Goal: Task Accomplishment & Management: Use online tool/utility

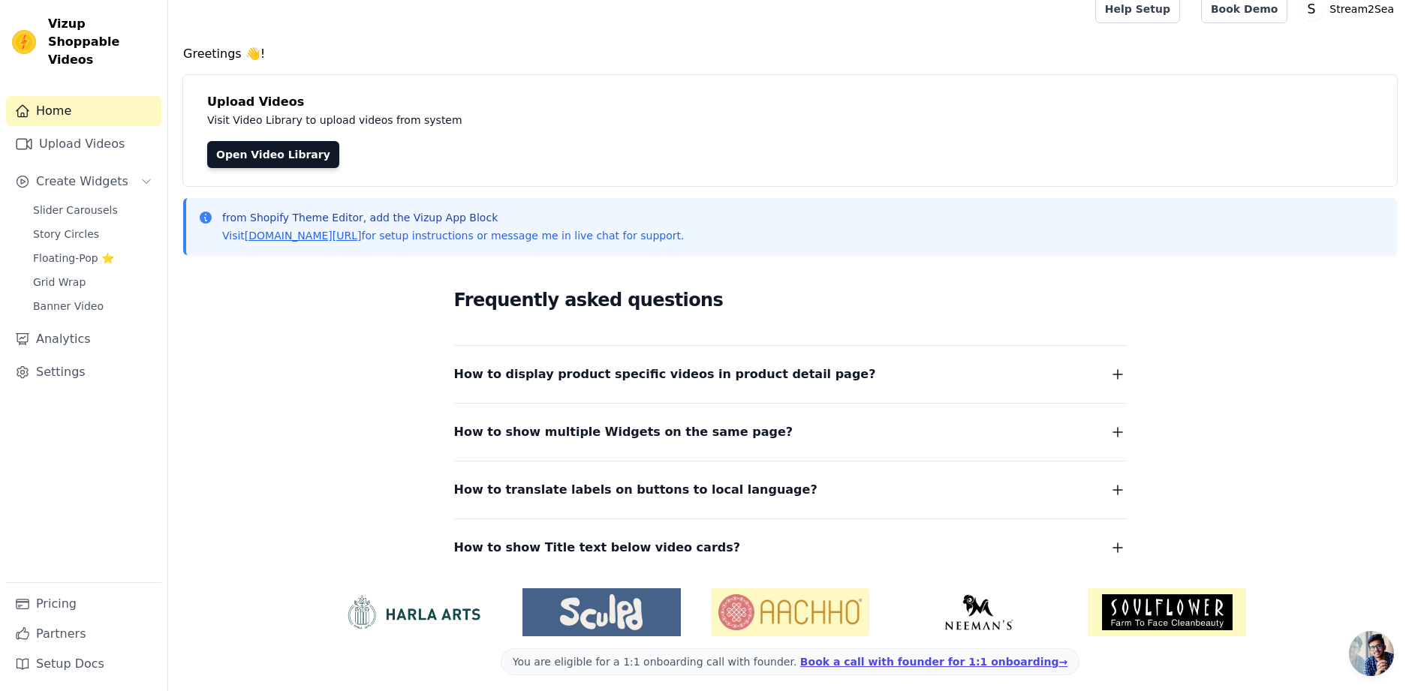
scroll to position [23, 0]
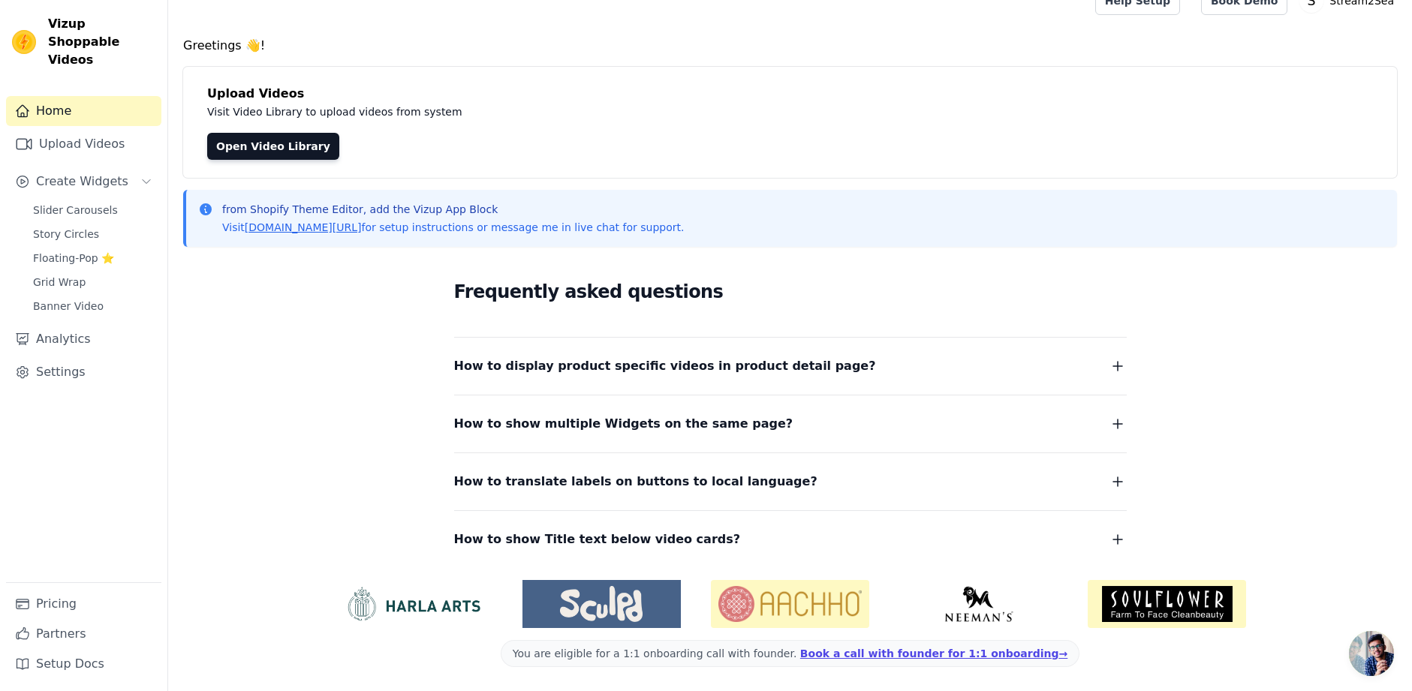
click at [597, 369] on span "How to display product specific videos in product detail page?" at bounding box center [665, 366] width 422 height 21
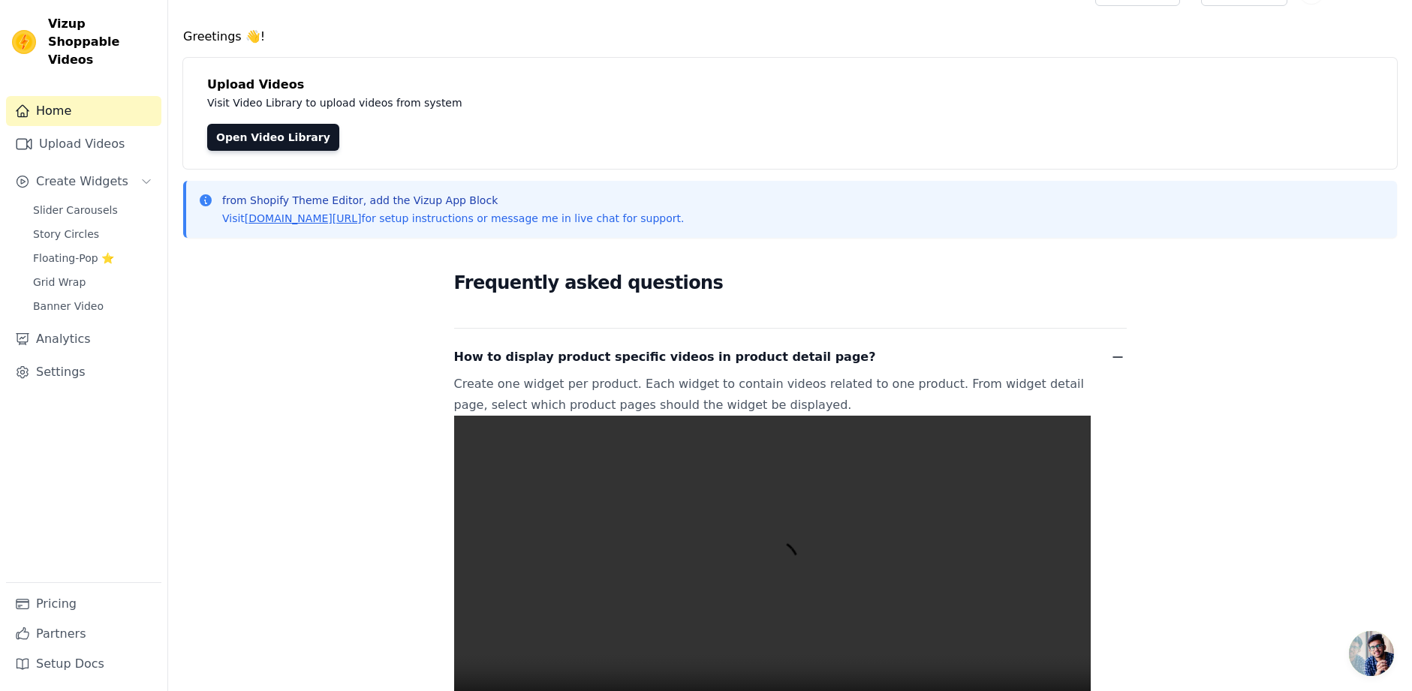
scroll to position [15, 0]
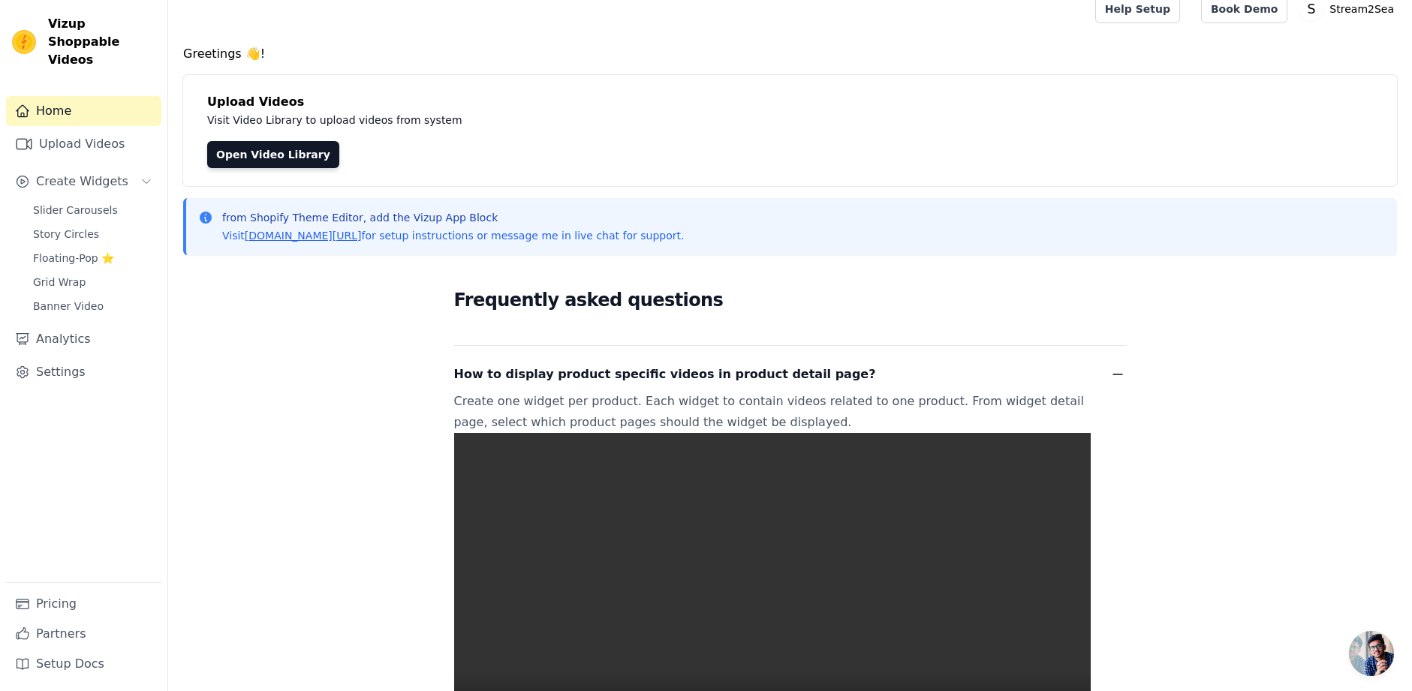
click at [718, 387] on div "How to display product specific videos in product detail page? Create one widge…" at bounding box center [790, 560] width 673 height 429
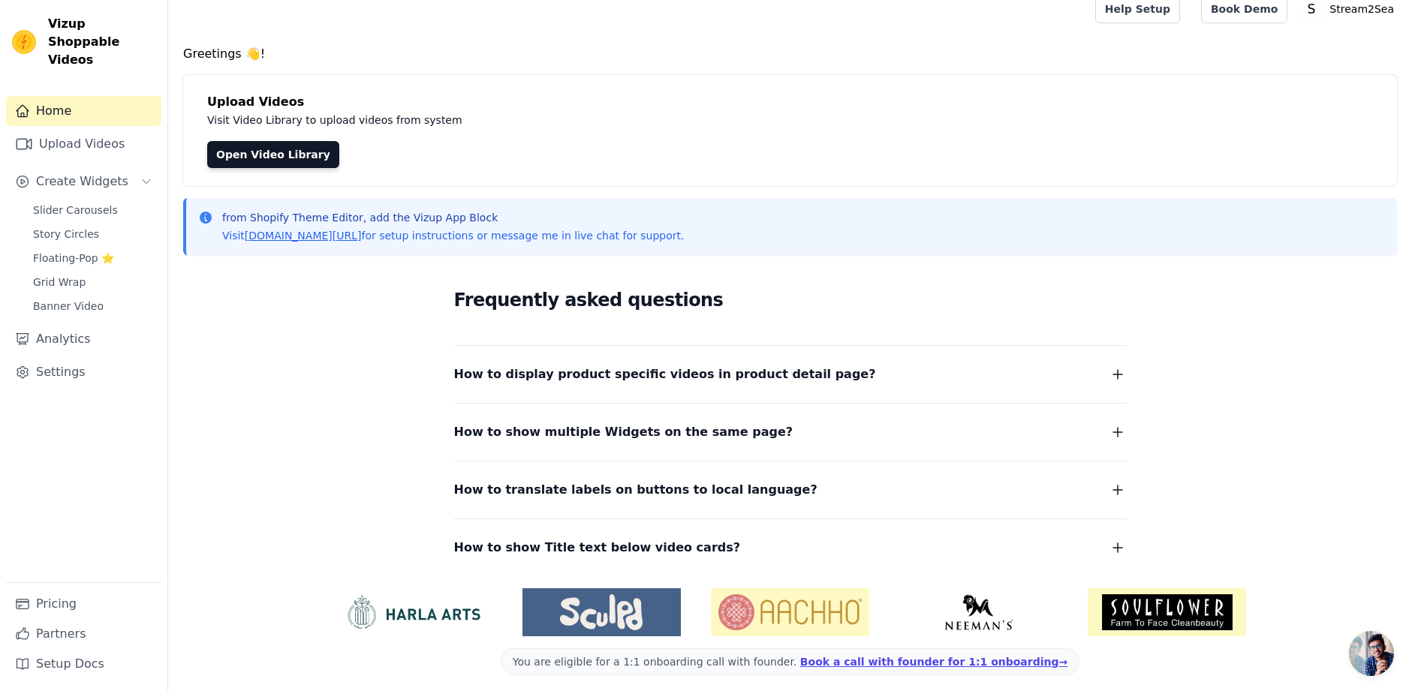
scroll to position [23, 0]
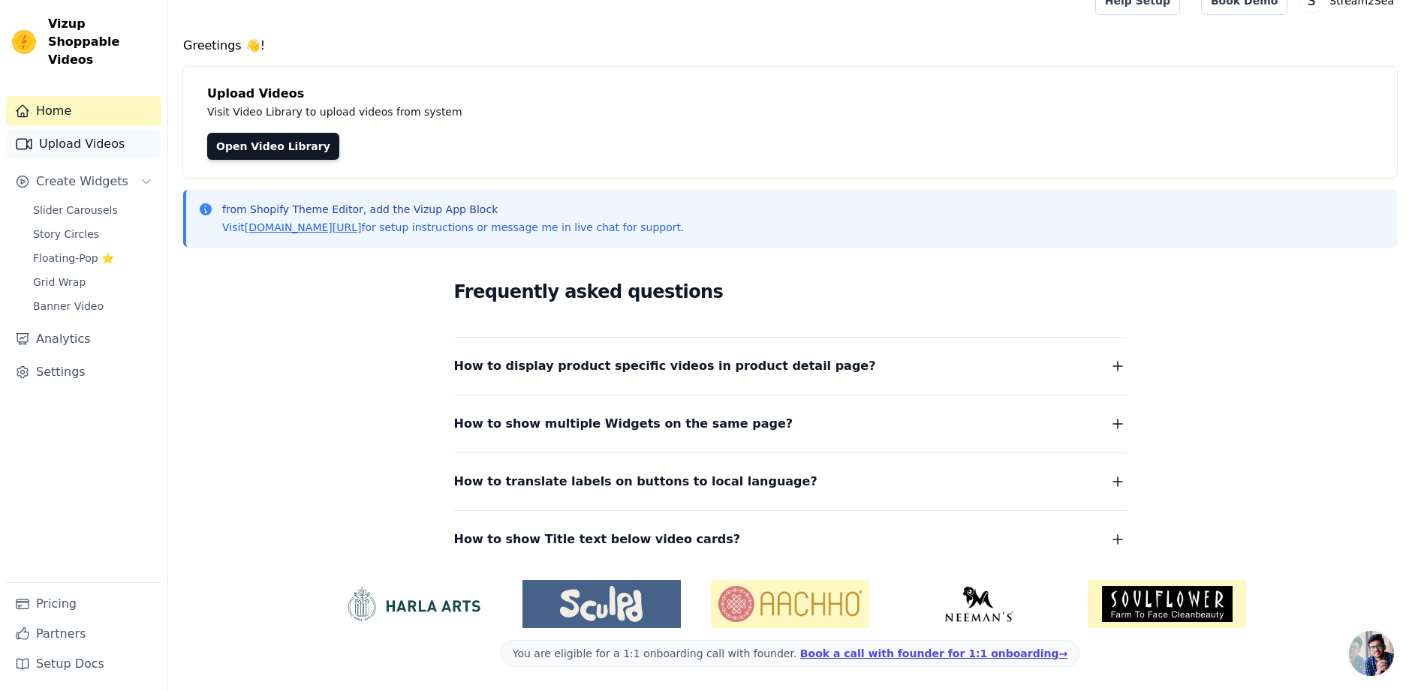
click at [80, 129] on link "Upload Videos" at bounding box center [83, 144] width 155 height 30
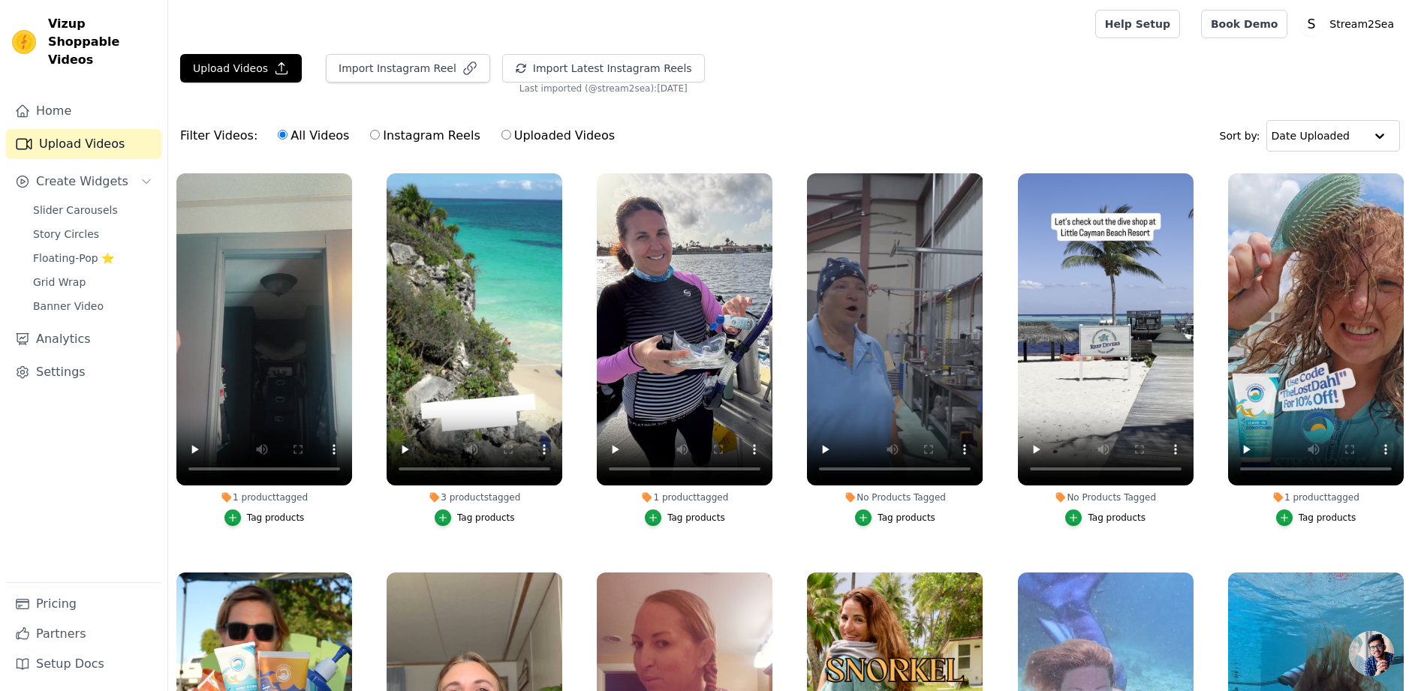
click at [374, 134] on label "Instagram Reels" at bounding box center [424, 136] width 111 height 20
click at [374, 134] on input "Instagram Reels" at bounding box center [375, 135] width 10 height 10
radio input "true"
click at [521, 135] on label "Uploaded Videos" at bounding box center [558, 136] width 115 height 20
click at [511, 135] on input "Uploaded Videos" at bounding box center [506, 135] width 10 height 10
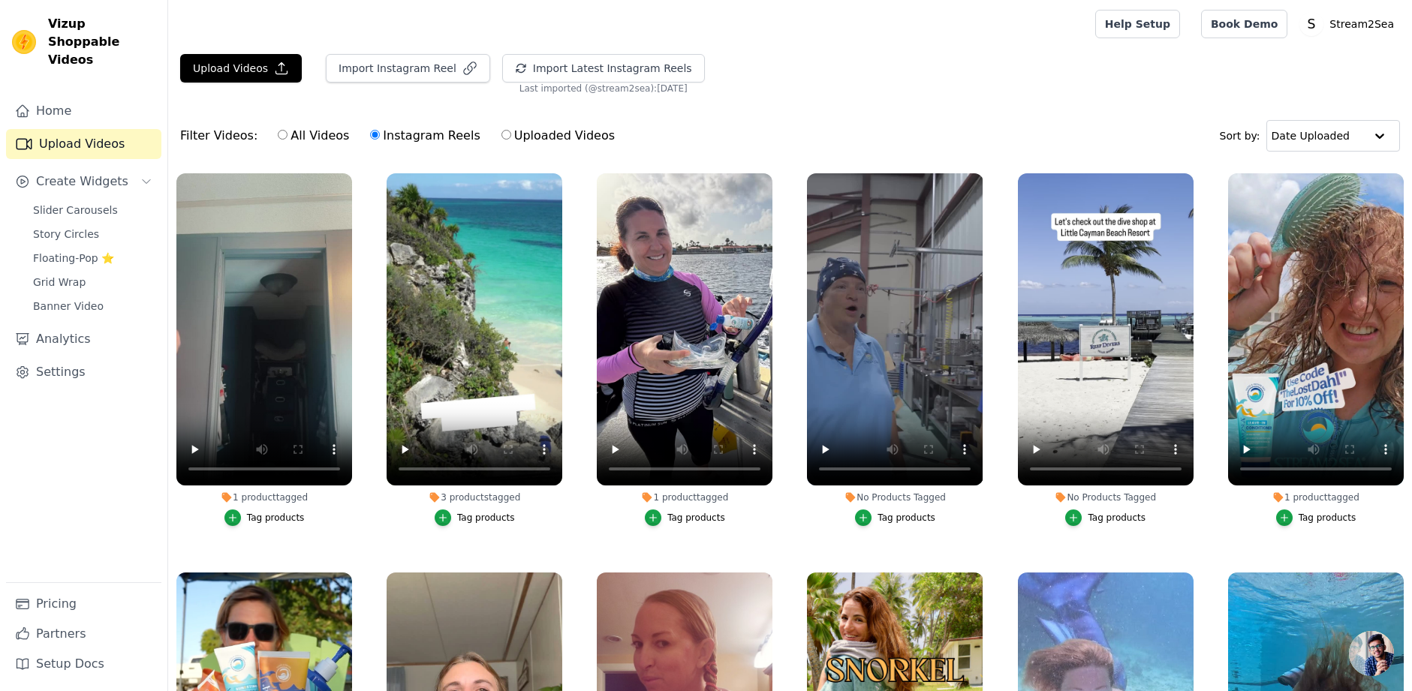
radio input "true"
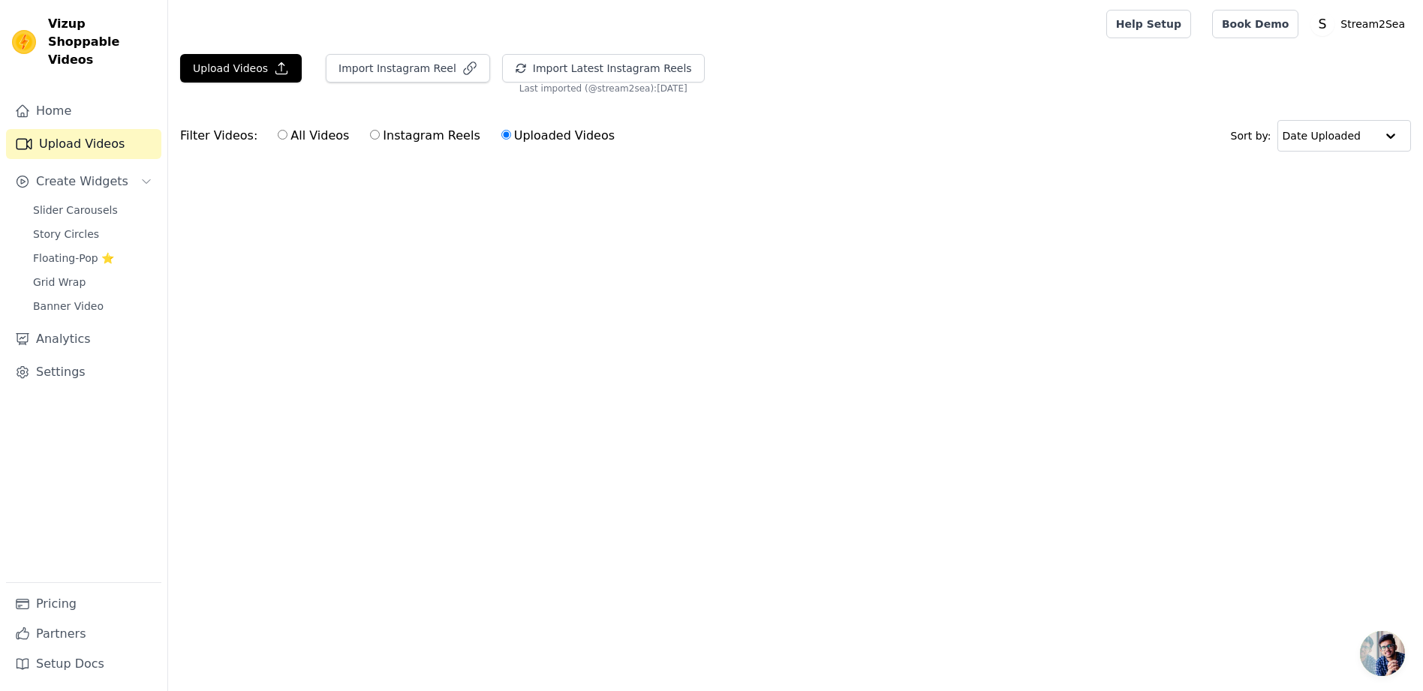
click at [378, 138] on label "Instagram Reels" at bounding box center [424, 136] width 111 height 20
click at [378, 138] on input "Instagram Reels" at bounding box center [375, 135] width 10 height 10
radio input "true"
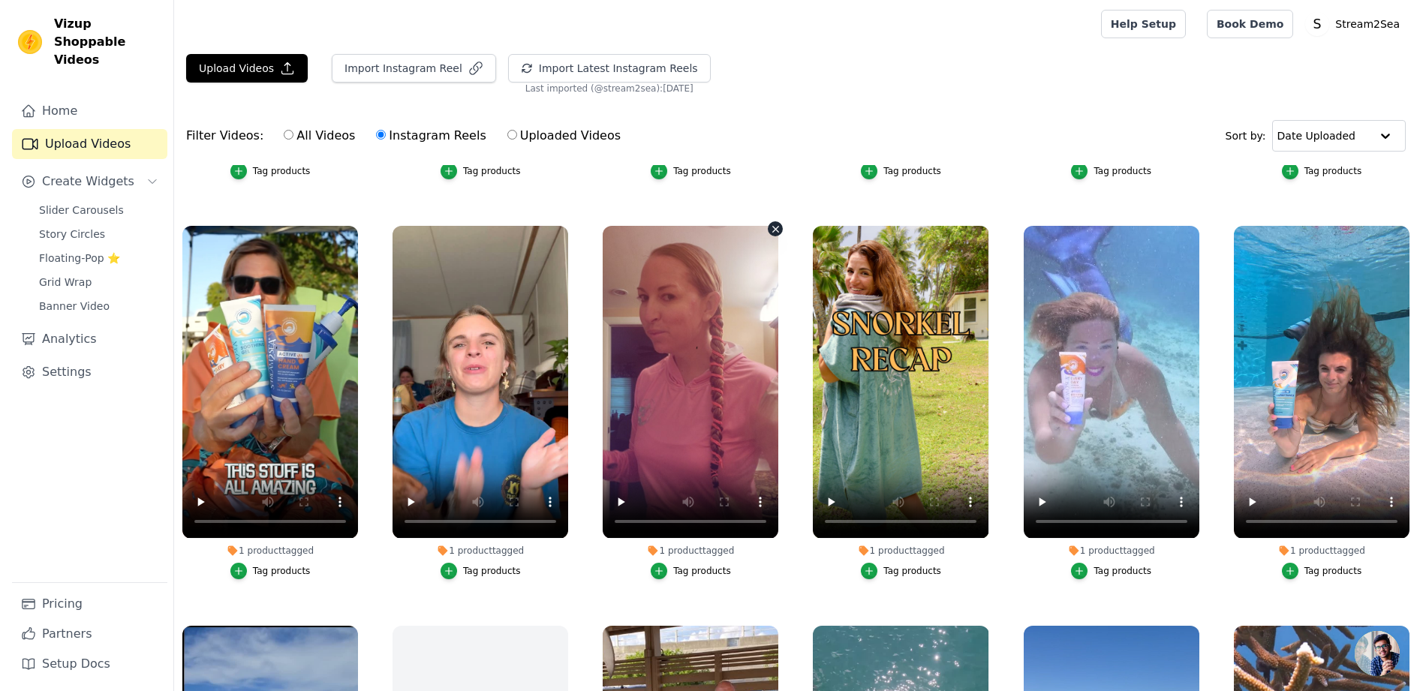
scroll to position [358, 0]
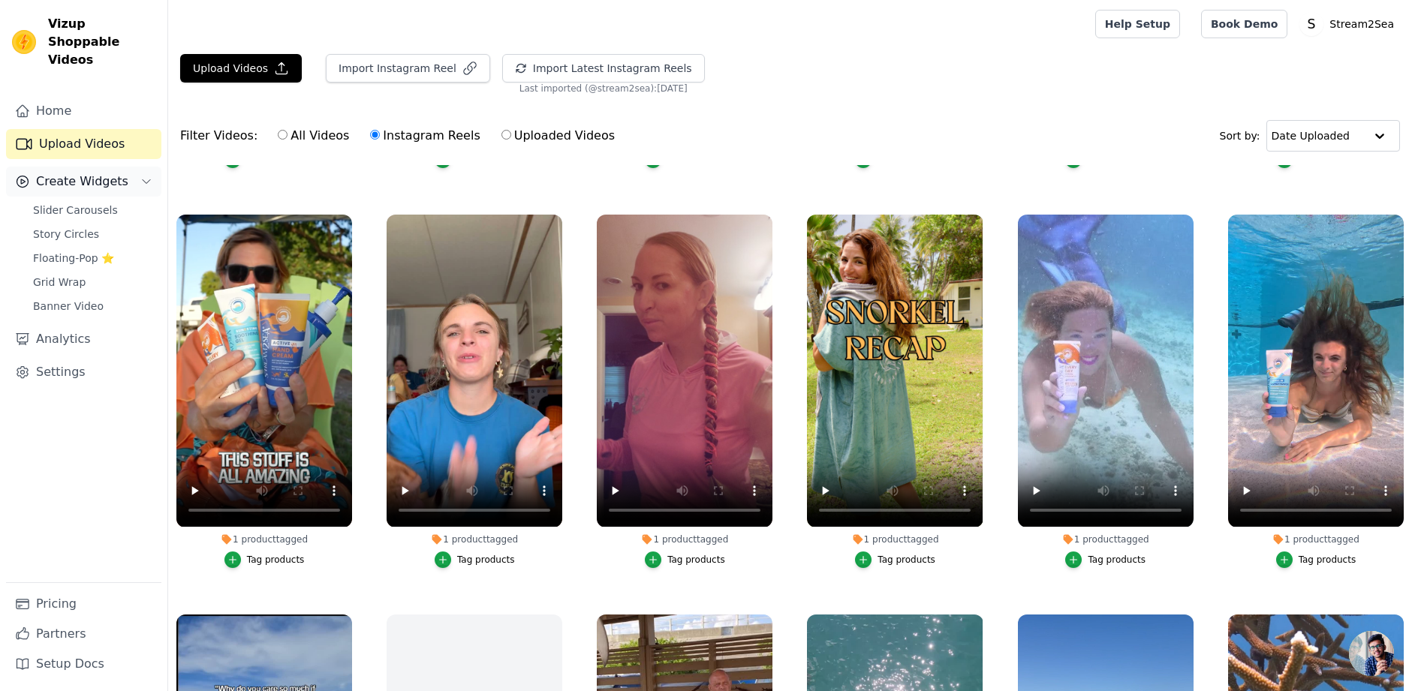
click at [95, 173] on span "Create Widgets" at bounding box center [82, 182] width 92 height 18
click at [80, 203] on span "Slider Carousels" at bounding box center [75, 210] width 85 height 15
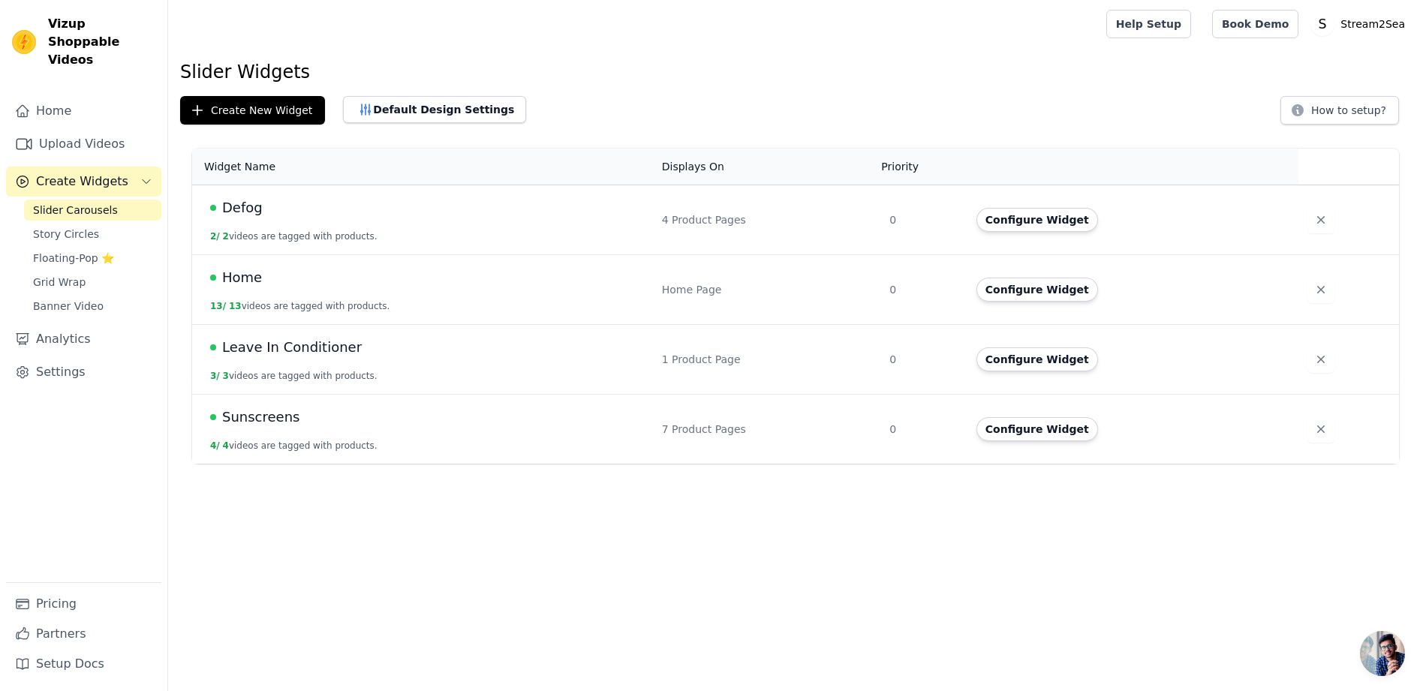
click at [79, 173] on span "Create Widgets" at bounding box center [82, 182] width 92 height 18
